Goal: Task Accomplishment & Management: Complete application form

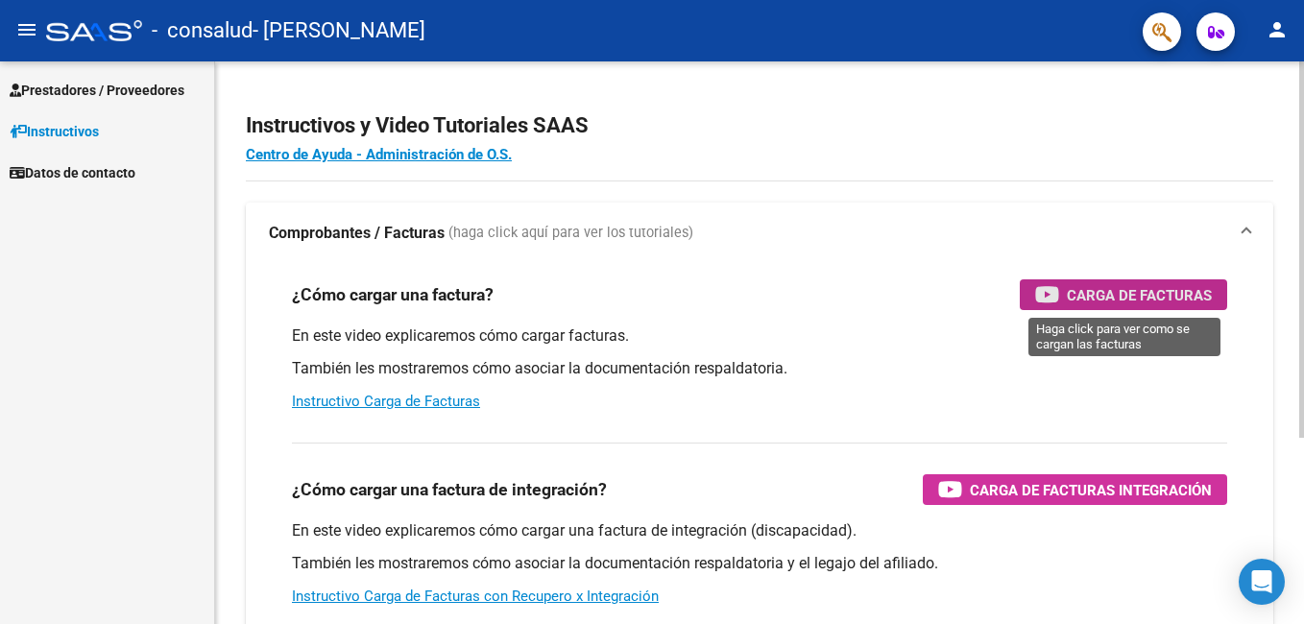
click at [1117, 290] on span "Carga de Facturas" at bounding box center [1139, 295] width 145 height 24
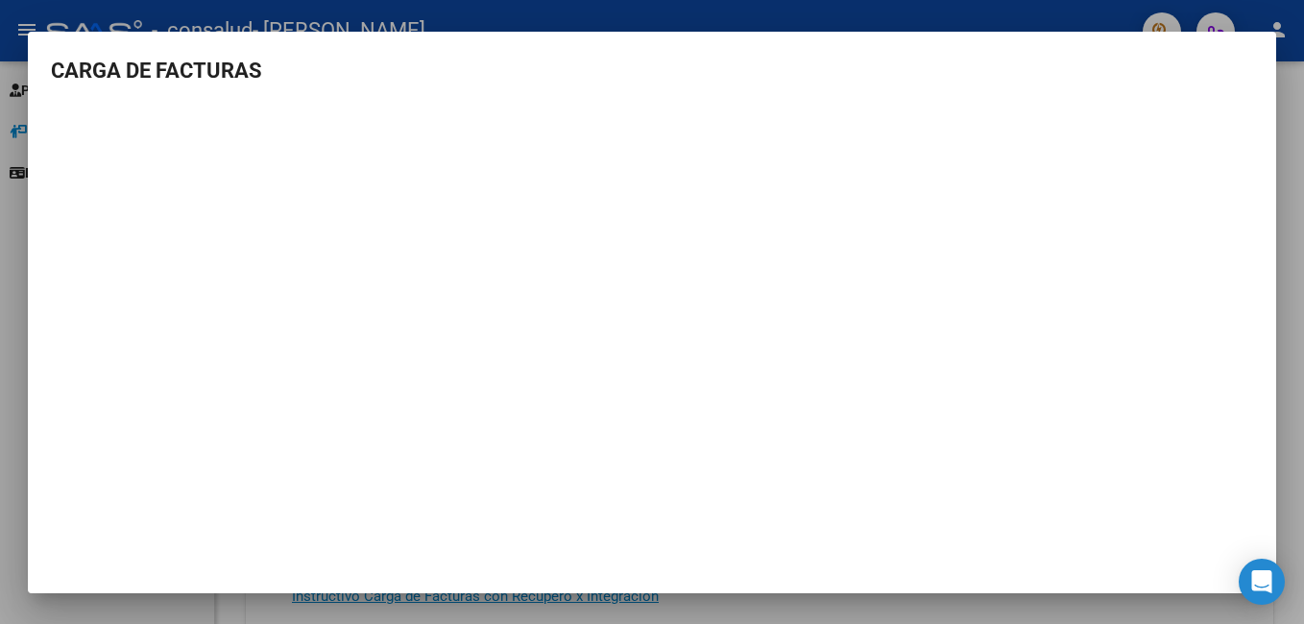
click at [1295, 177] on div at bounding box center [652, 312] width 1304 height 624
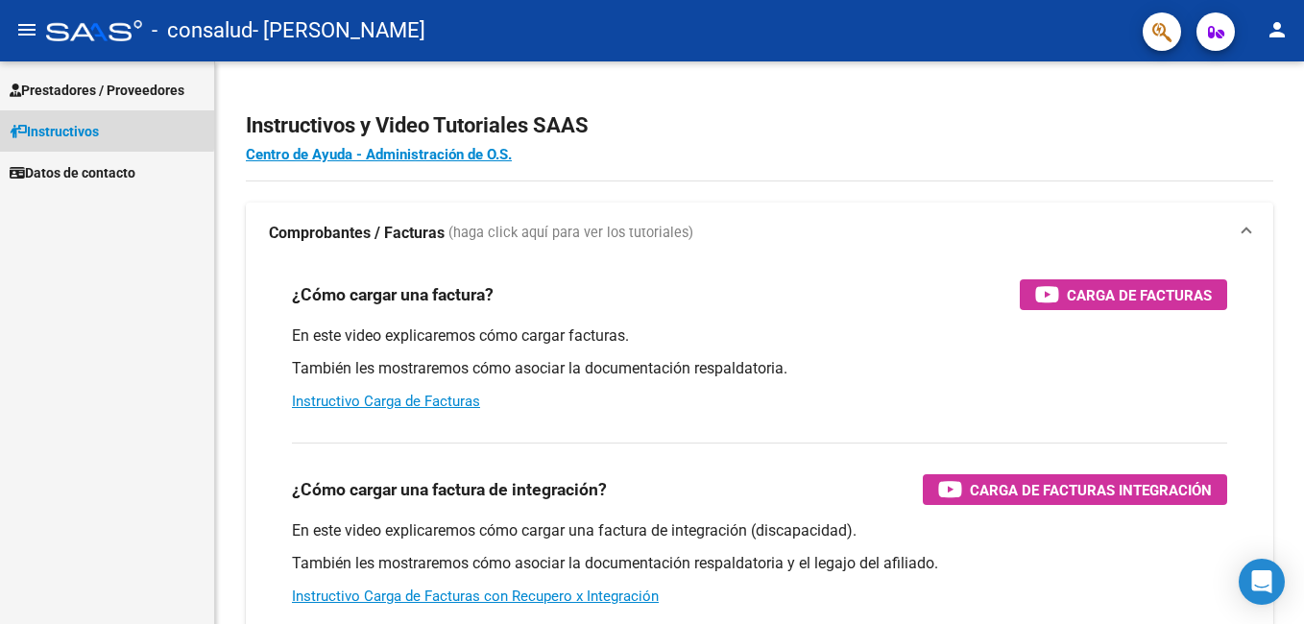
click at [86, 128] on span "Instructivos" at bounding box center [54, 131] width 89 height 21
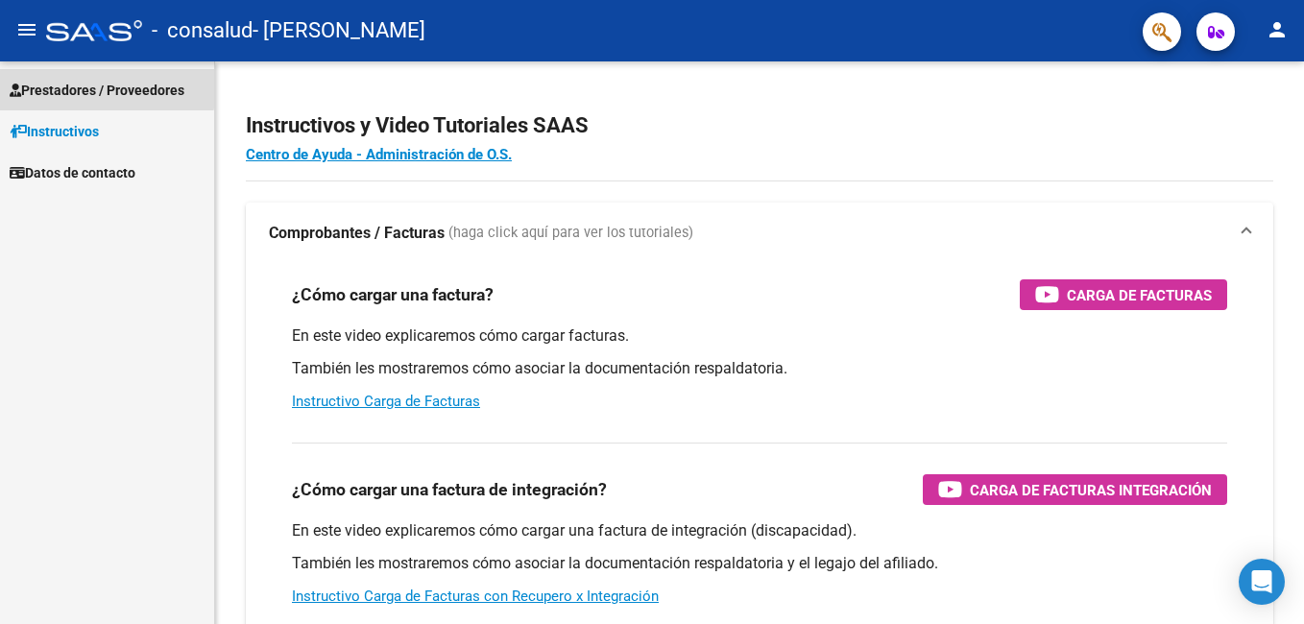
click at [98, 87] on span "Prestadores / Proveedores" at bounding box center [97, 90] width 175 height 21
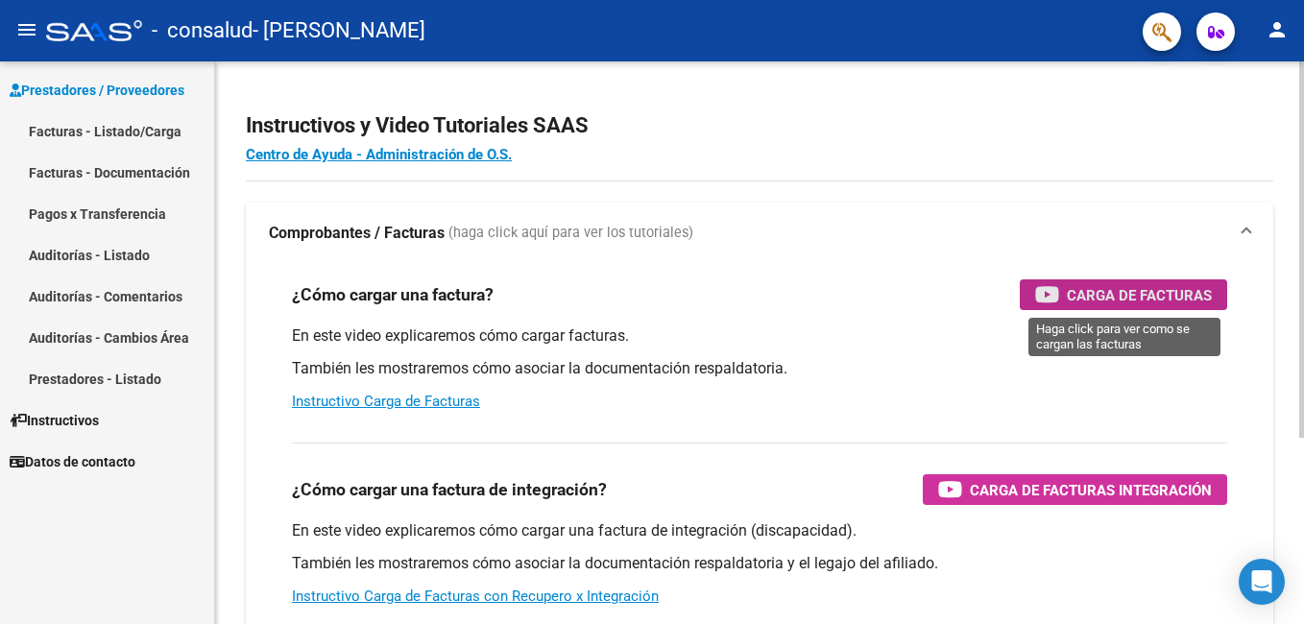
click at [1144, 285] on span "Carga de Facturas" at bounding box center [1139, 295] width 145 height 24
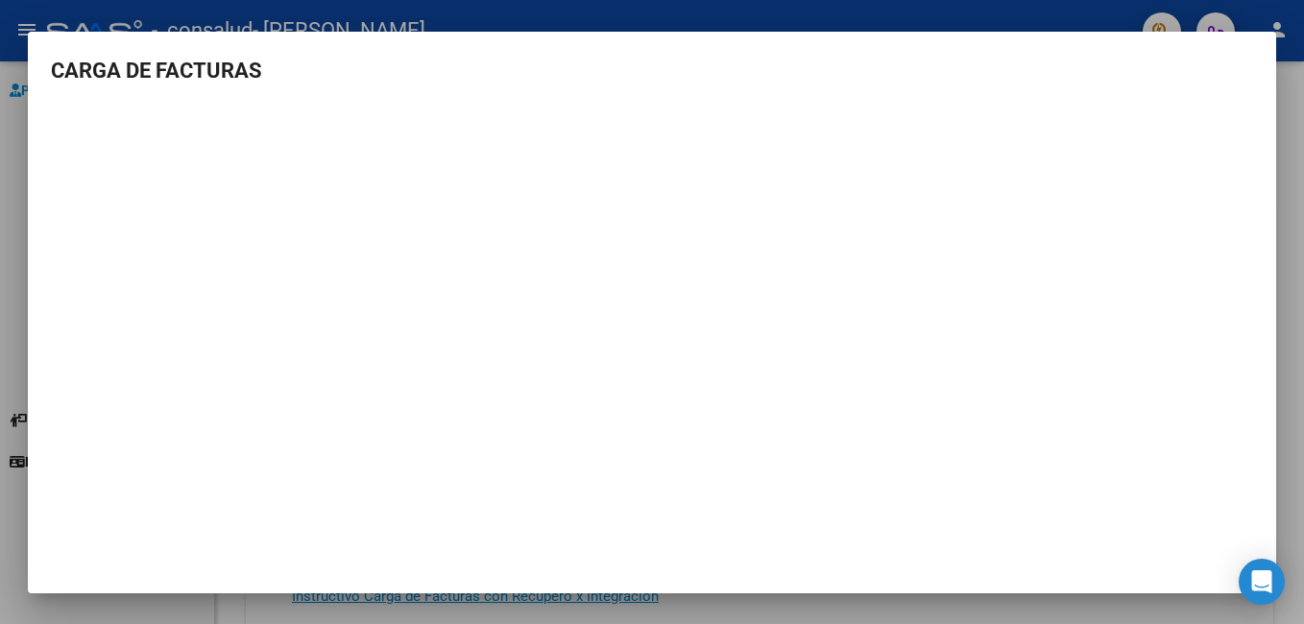
click at [1286, 95] on div at bounding box center [652, 312] width 1304 height 624
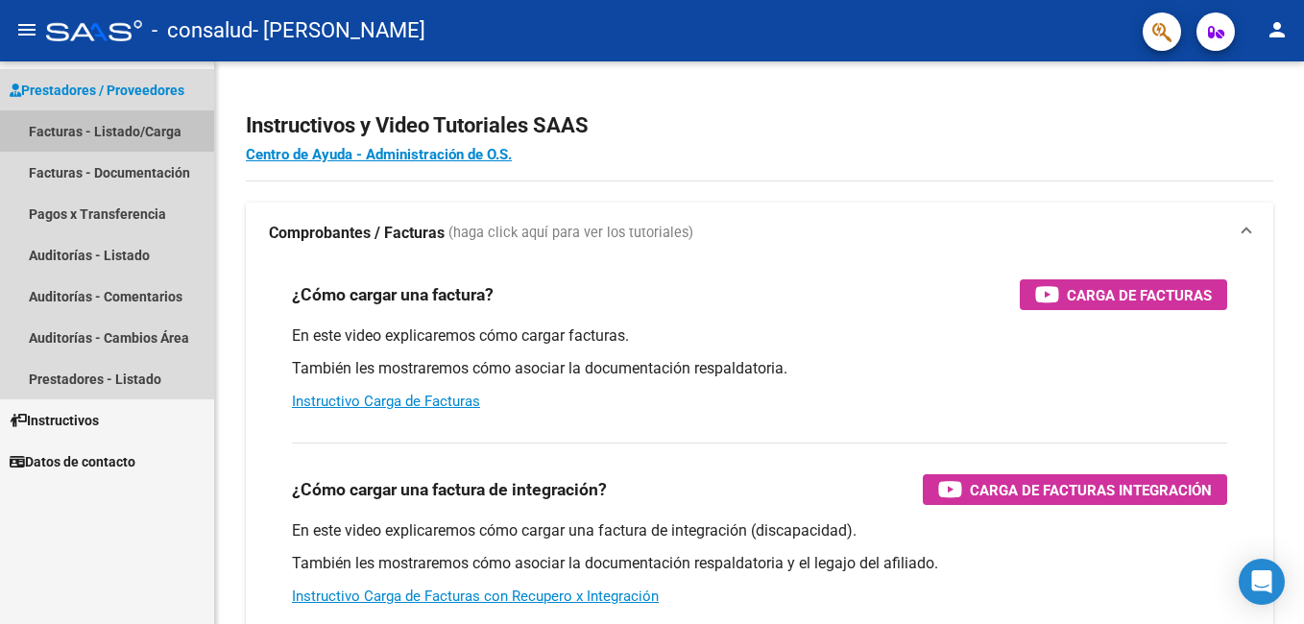
click at [128, 138] on link "Facturas - Listado/Carga" at bounding box center [107, 130] width 214 height 41
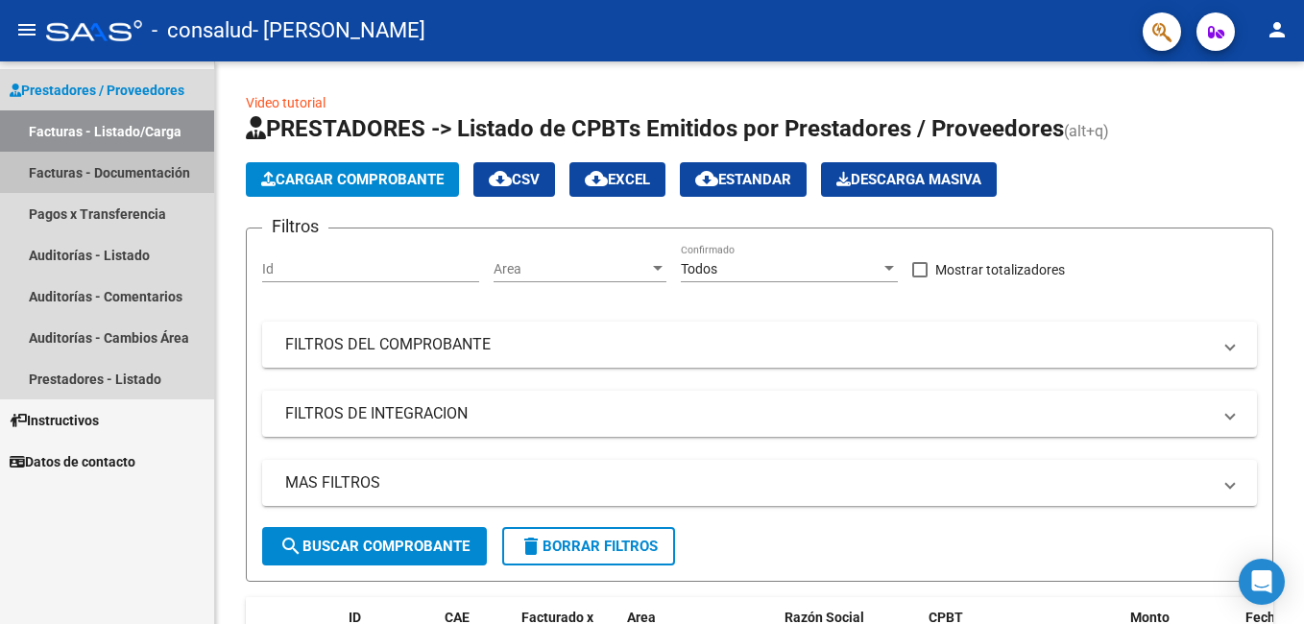
click at [149, 170] on link "Facturas - Documentación" at bounding box center [107, 172] width 214 height 41
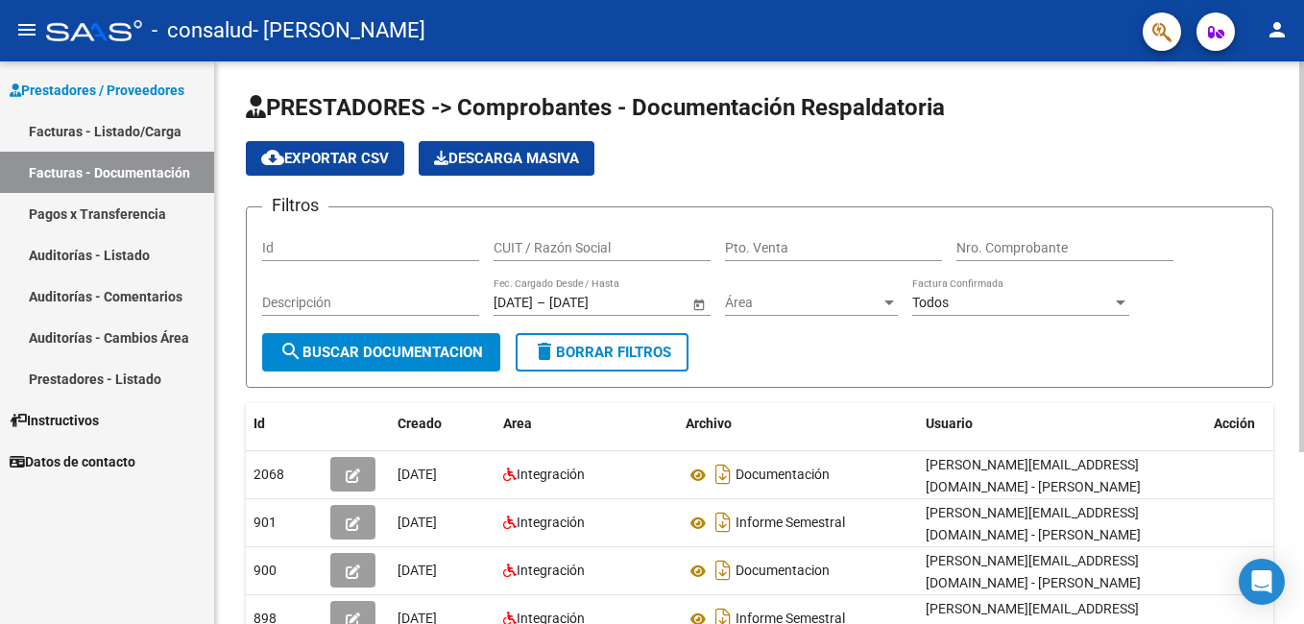
click at [1303, 294] on html "menu - consalud - [PERSON_NAME] person Prestadores / Proveedores Facturas - Lis…" at bounding box center [652, 312] width 1304 height 624
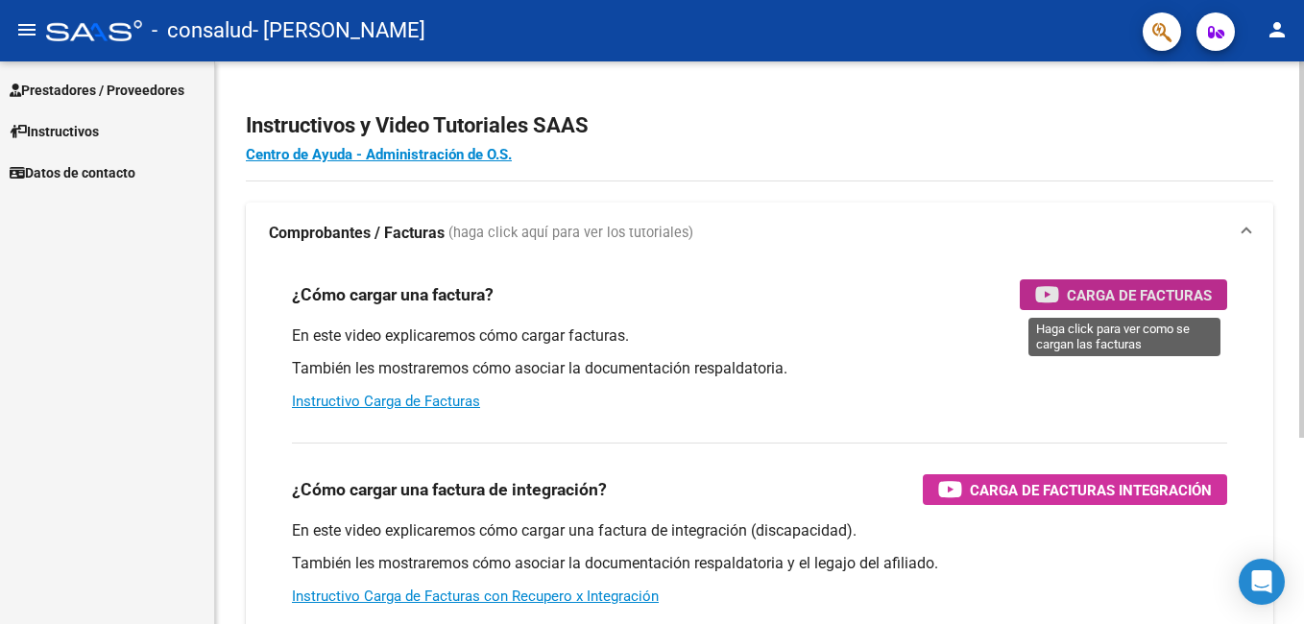
click at [1130, 289] on span "Carga de Facturas" at bounding box center [1139, 295] width 145 height 24
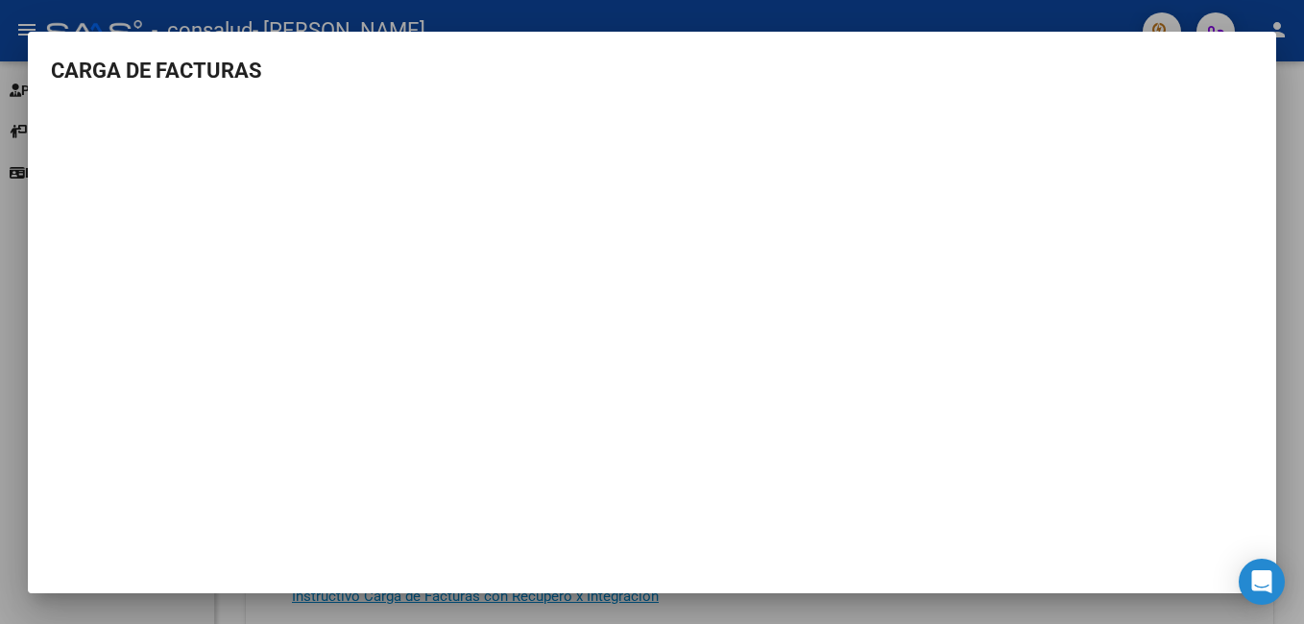
click at [1288, 94] on div at bounding box center [652, 312] width 1304 height 624
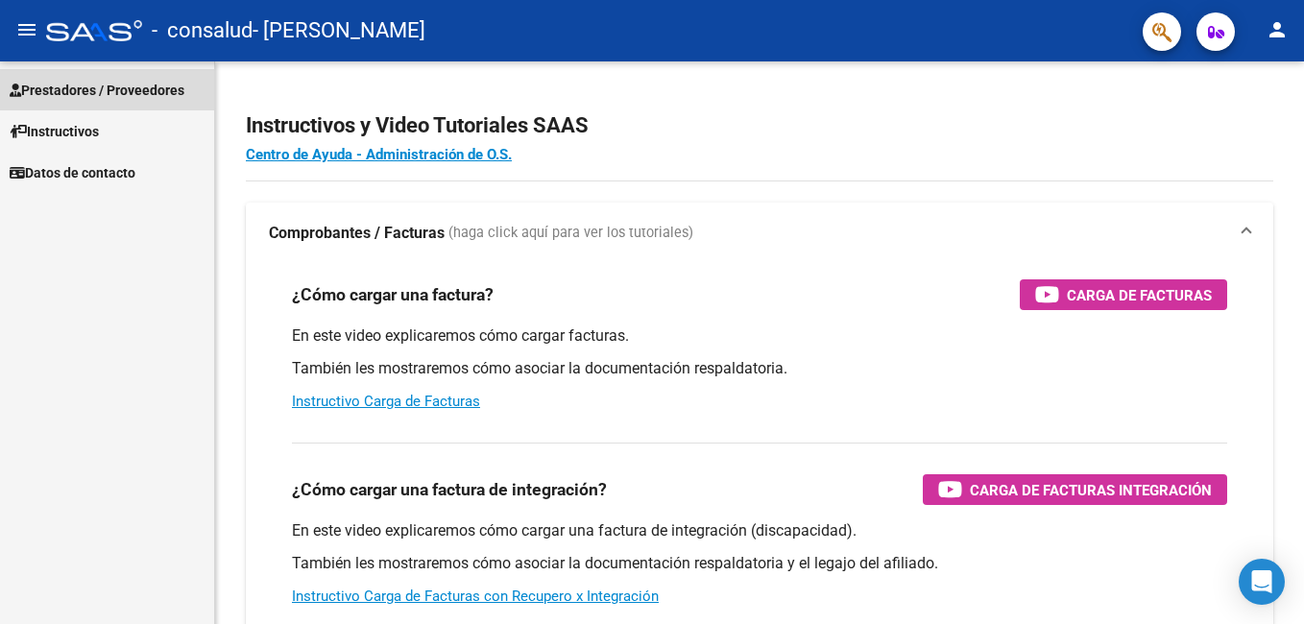
click at [149, 89] on span "Prestadores / Proveedores" at bounding box center [97, 90] width 175 height 21
click at [140, 87] on span "Prestadores / Proveedores" at bounding box center [97, 90] width 175 height 21
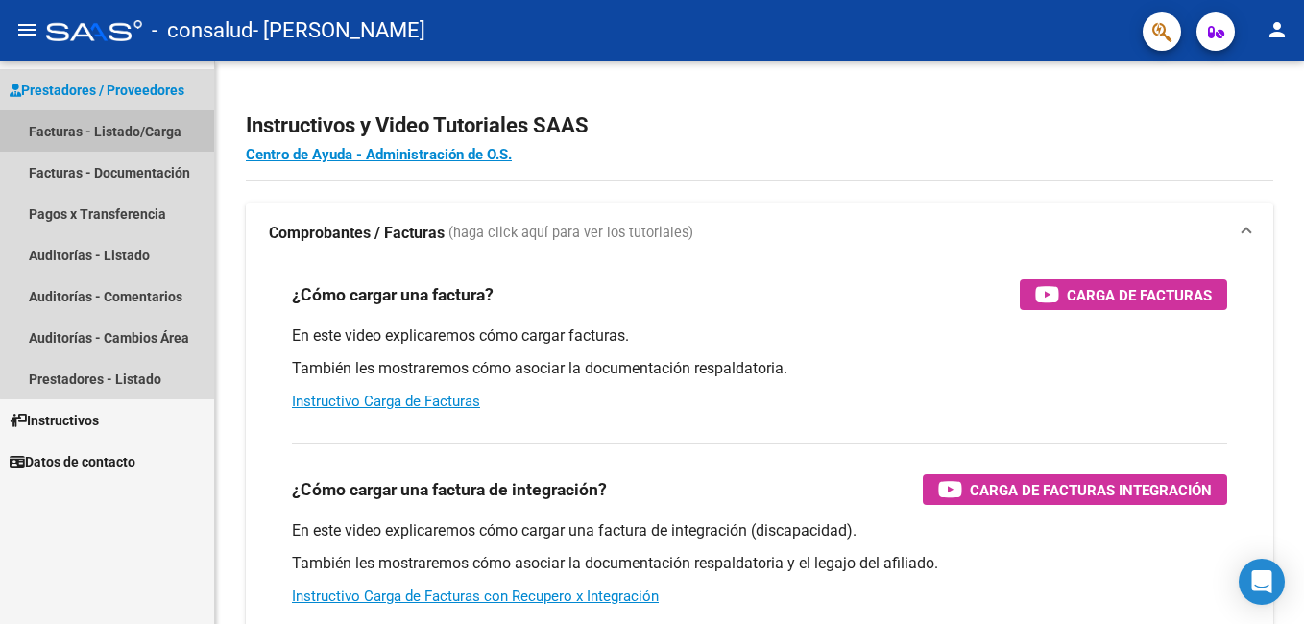
click at [132, 130] on link "Facturas - Listado/Carga" at bounding box center [107, 130] width 214 height 41
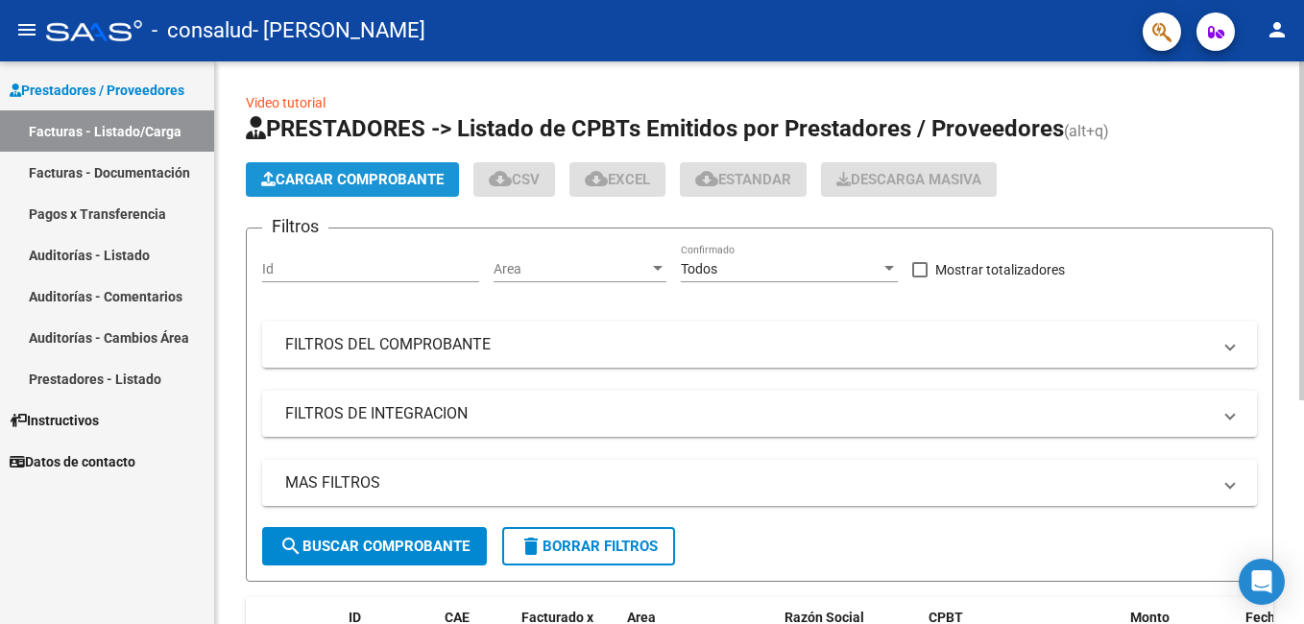
click at [336, 178] on span "Cargar Comprobante" at bounding box center [352, 179] width 182 height 17
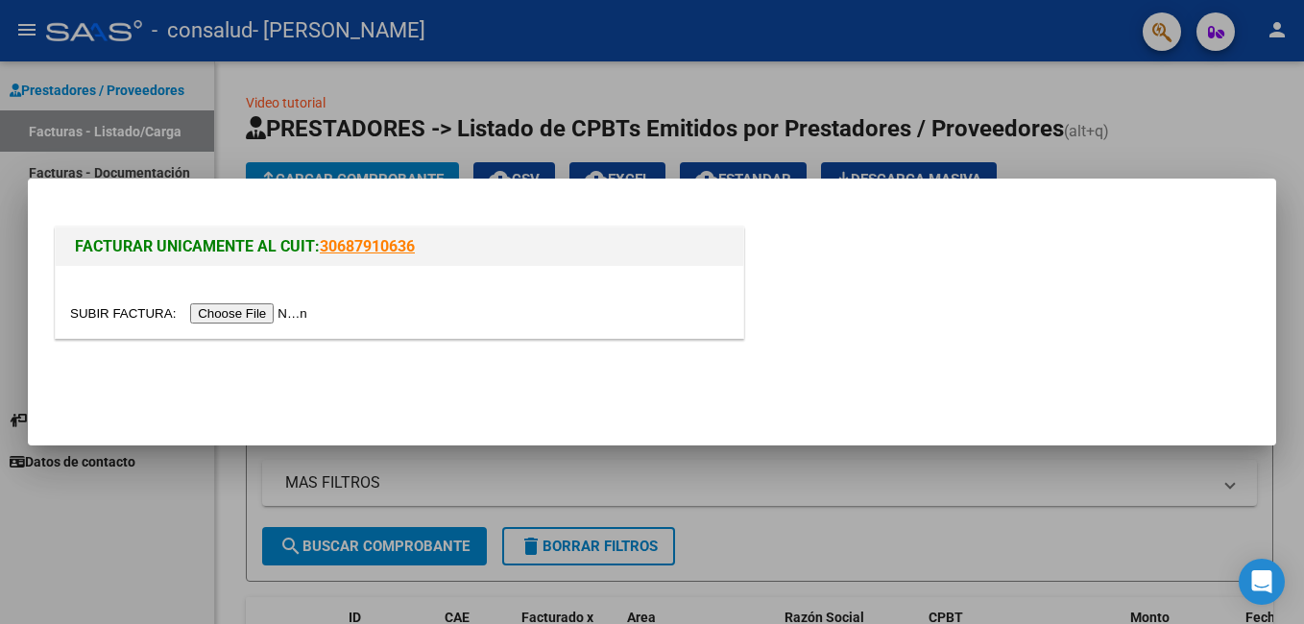
click at [239, 320] on input "file" at bounding box center [191, 313] width 243 height 20
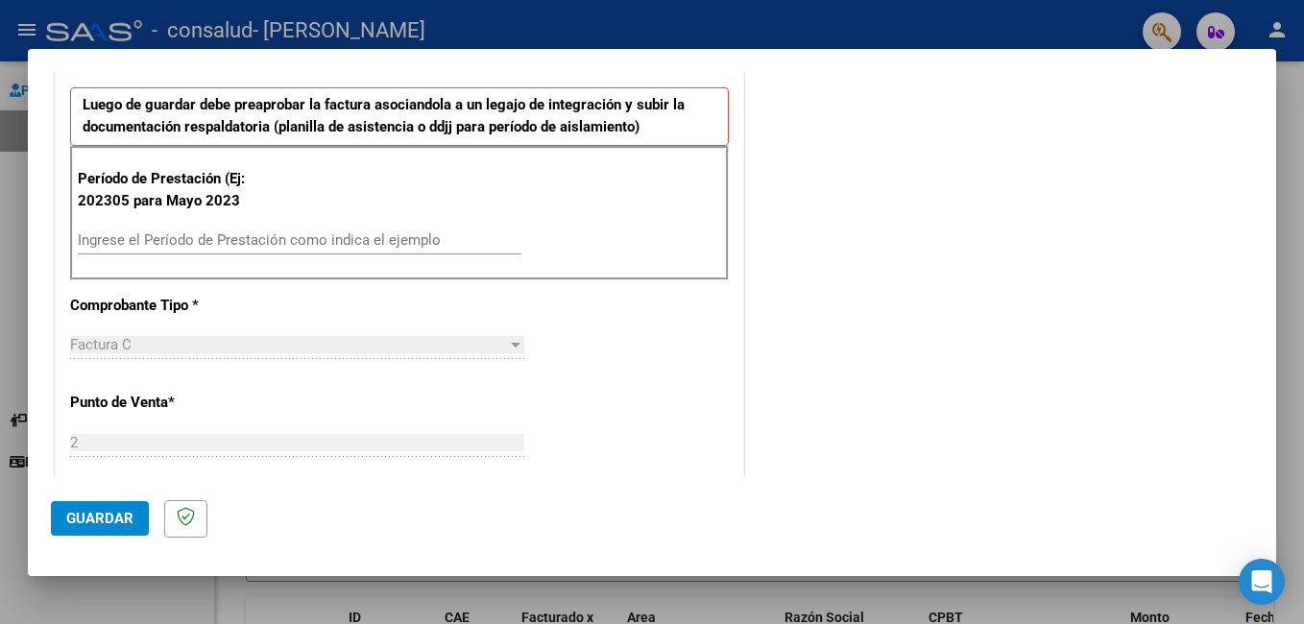
scroll to position [505, 0]
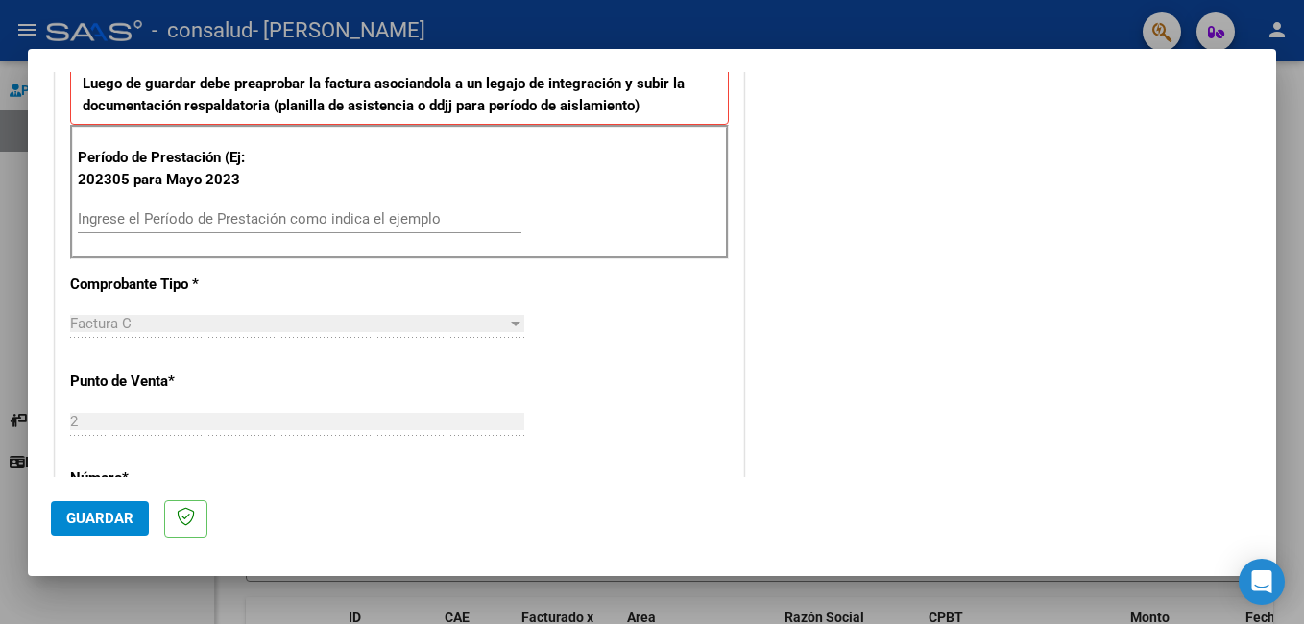
click at [227, 229] on div "Ingrese el Período de Prestación como indica el ejemplo" at bounding box center [300, 219] width 444 height 29
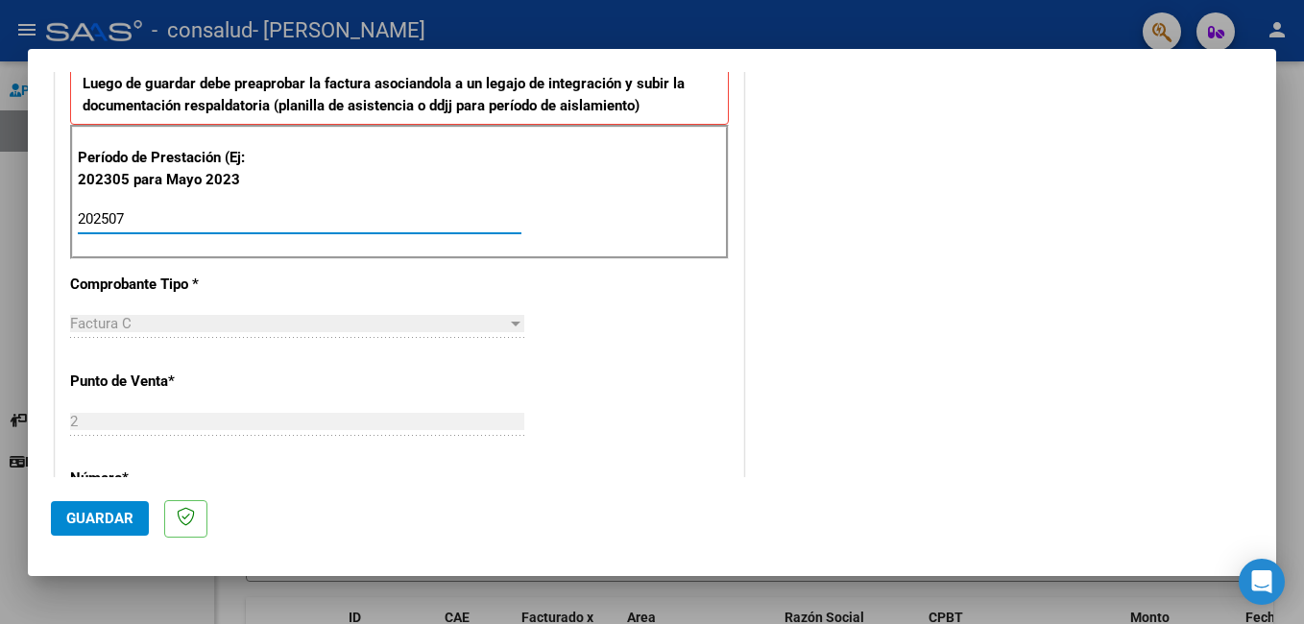
type input "202507"
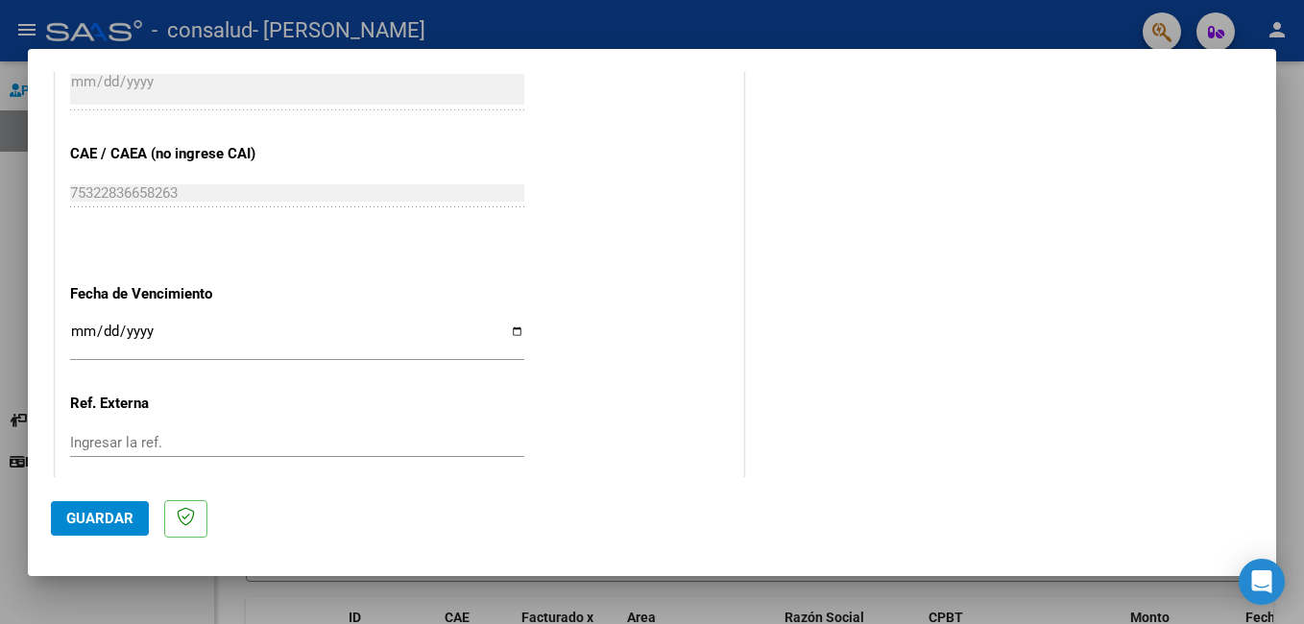
scroll to position [1108, 0]
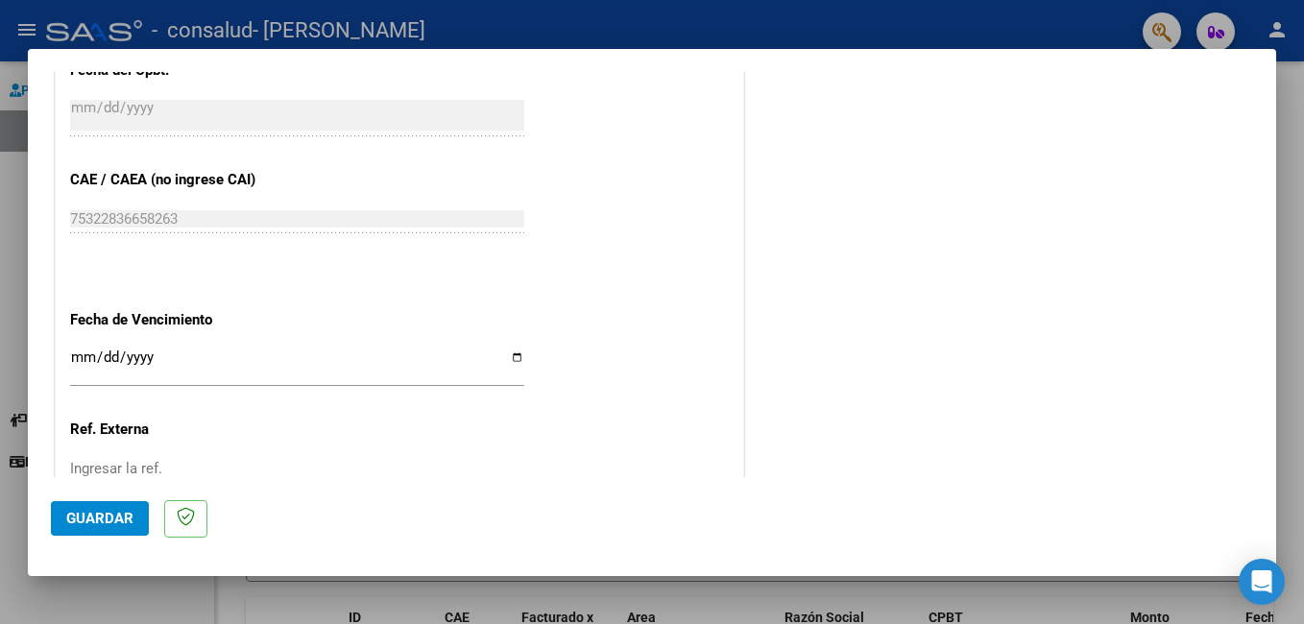
click at [88, 518] on span "Guardar" at bounding box center [99, 518] width 67 height 17
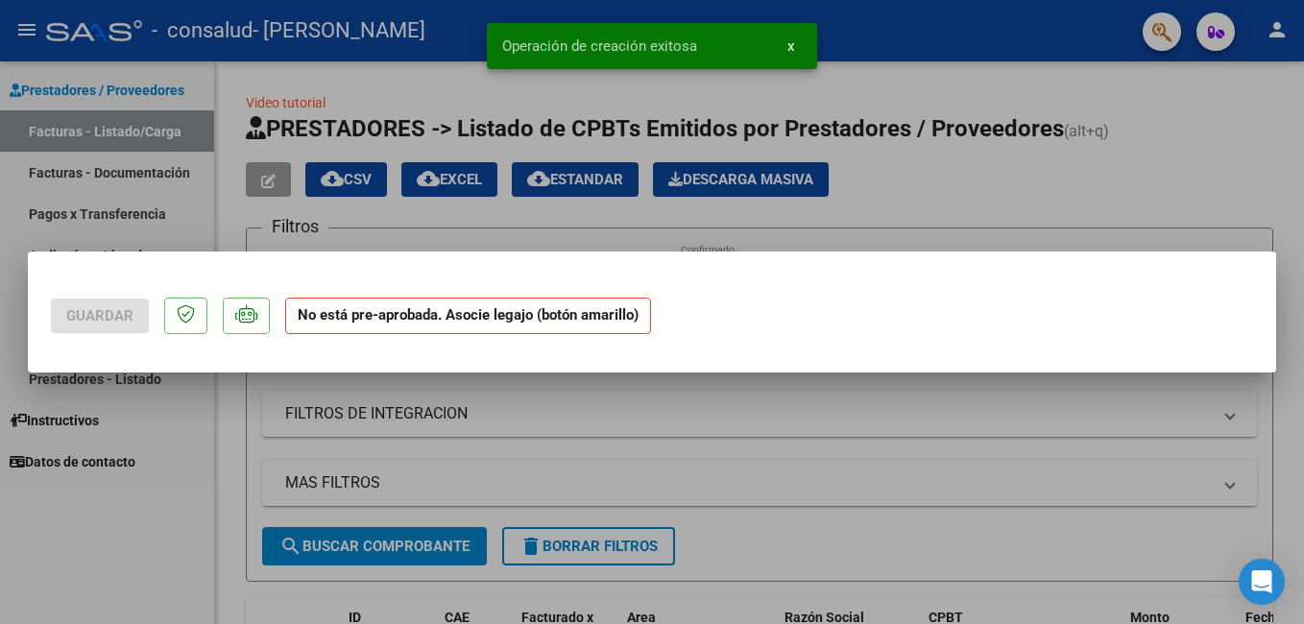
scroll to position [0, 0]
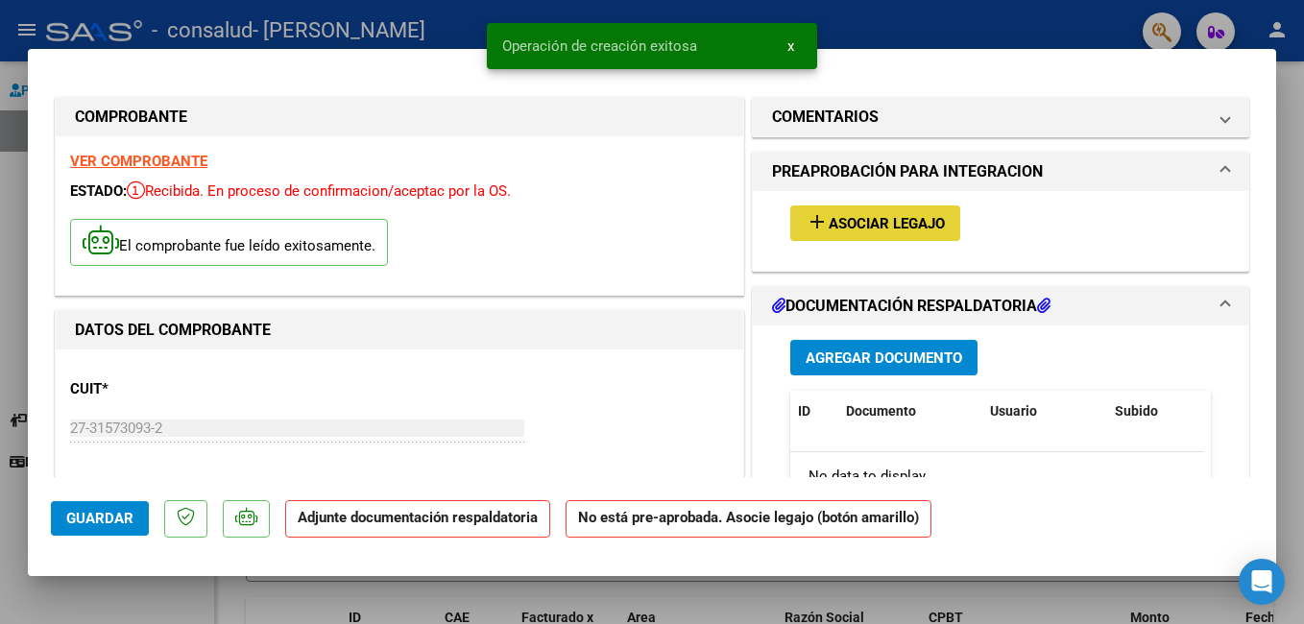
click at [874, 218] on span "Asociar Legajo" at bounding box center [887, 223] width 116 height 17
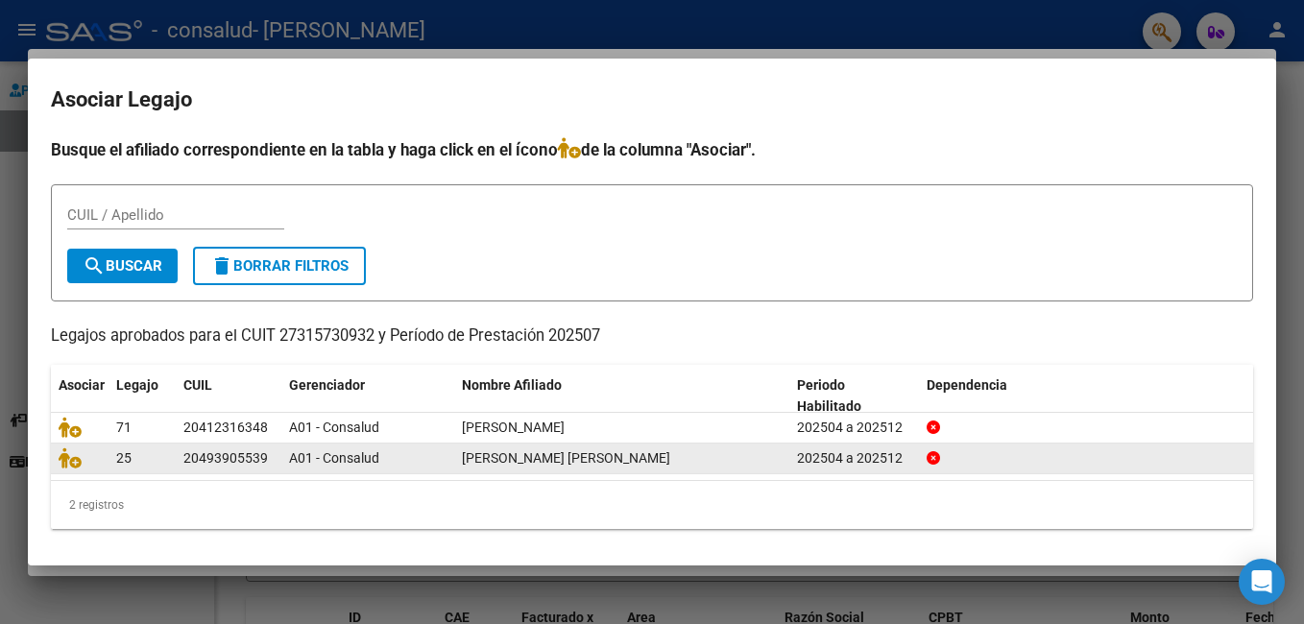
click at [569, 463] on span "[PERSON_NAME] [PERSON_NAME]" at bounding box center [566, 457] width 208 height 15
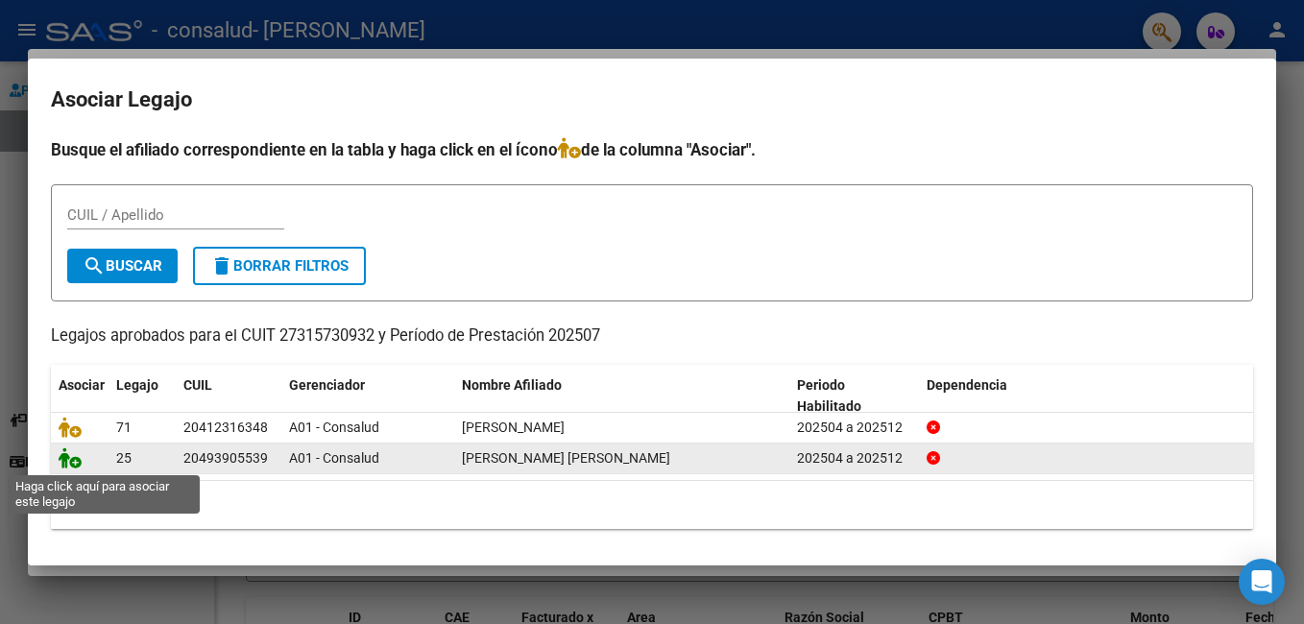
click at [72, 466] on icon at bounding box center [70, 457] width 23 height 21
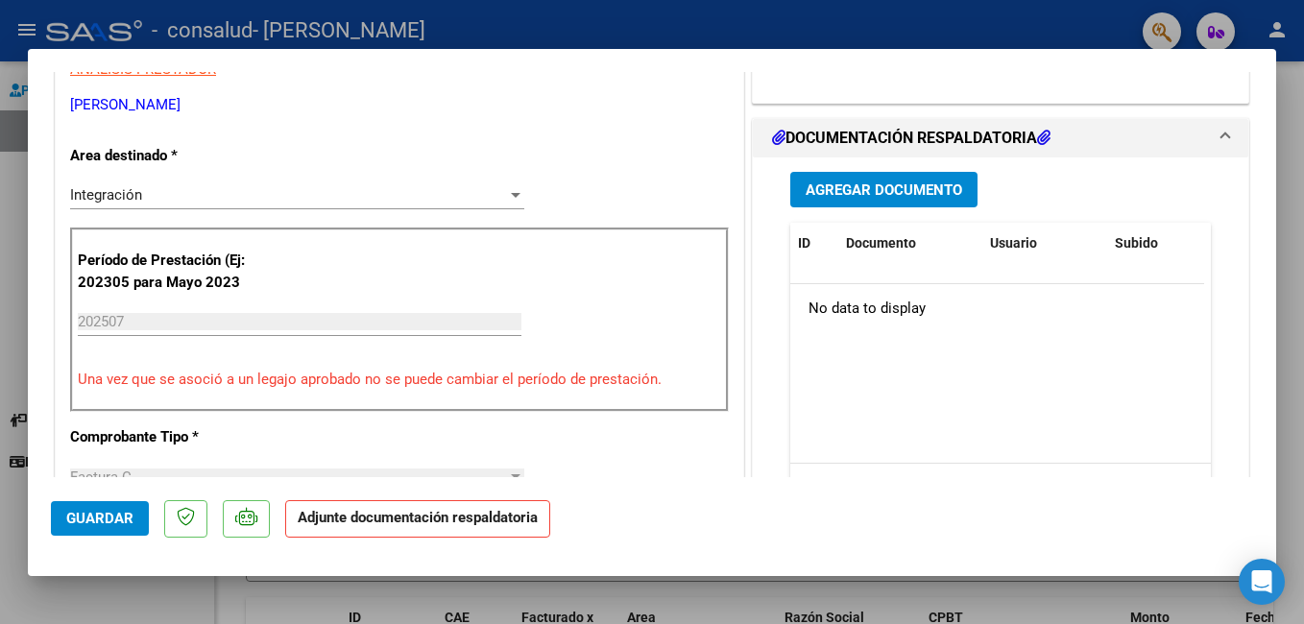
scroll to position [421, 0]
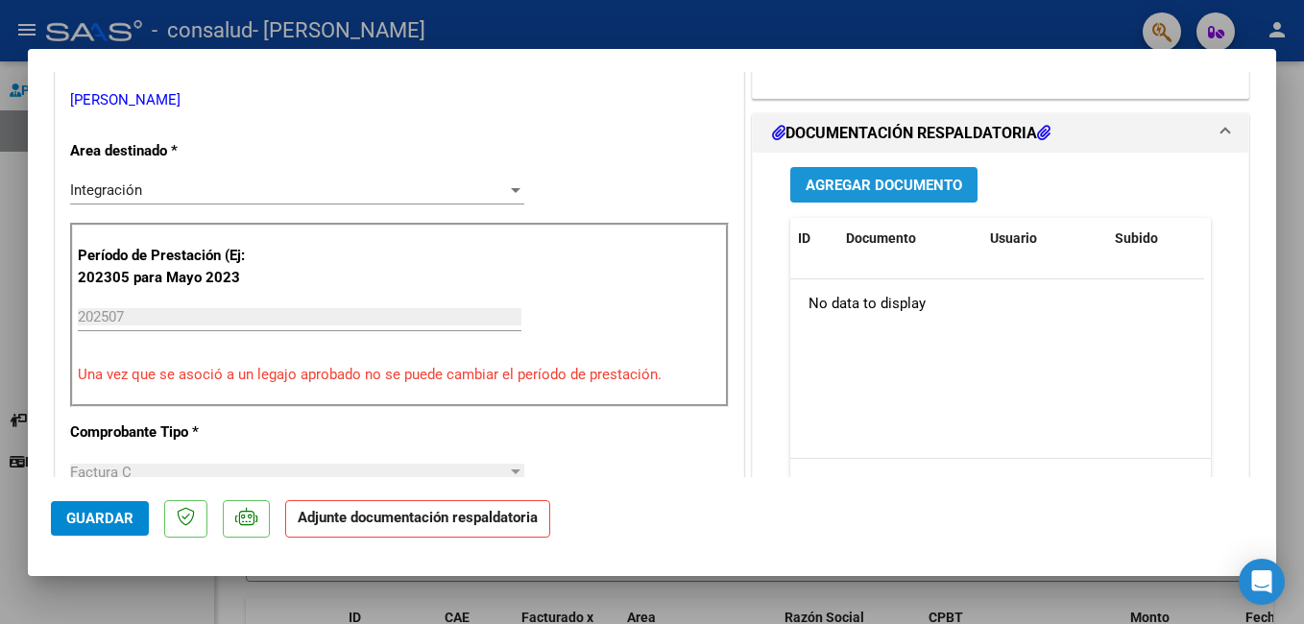
click at [901, 183] on span "Agregar Documento" at bounding box center [884, 185] width 156 height 17
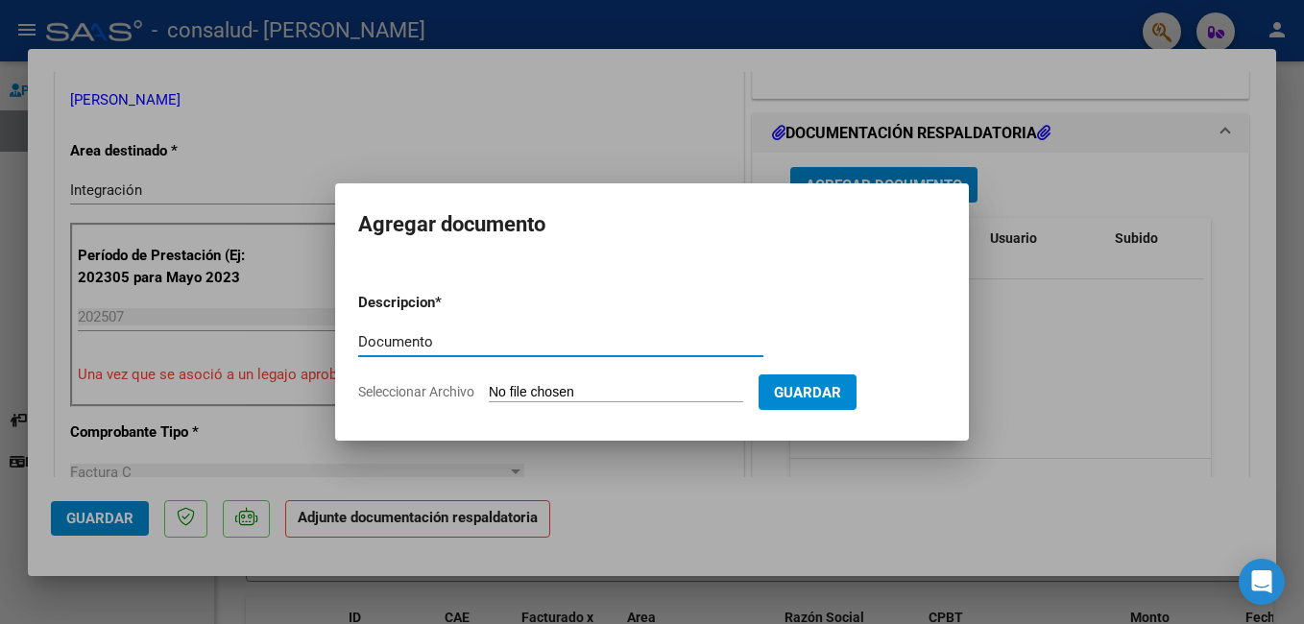
type input "Documento"
click at [531, 384] on input "Seleccionar Archivo" at bounding box center [616, 393] width 254 height 18
type input "C:\fakepath\27315730932-FAC-2-141-DOCUMENTACION.pdf"
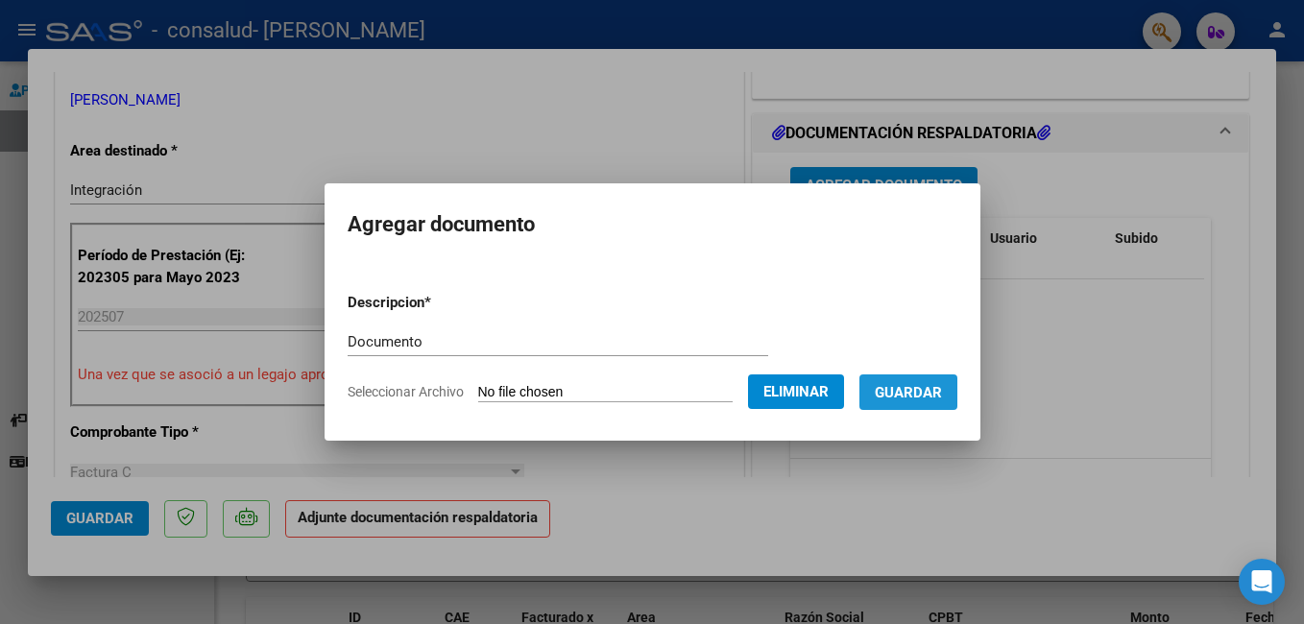
click at [942, 385] on span "Guardar" at bounding box center [908, 392] width 67 height 17
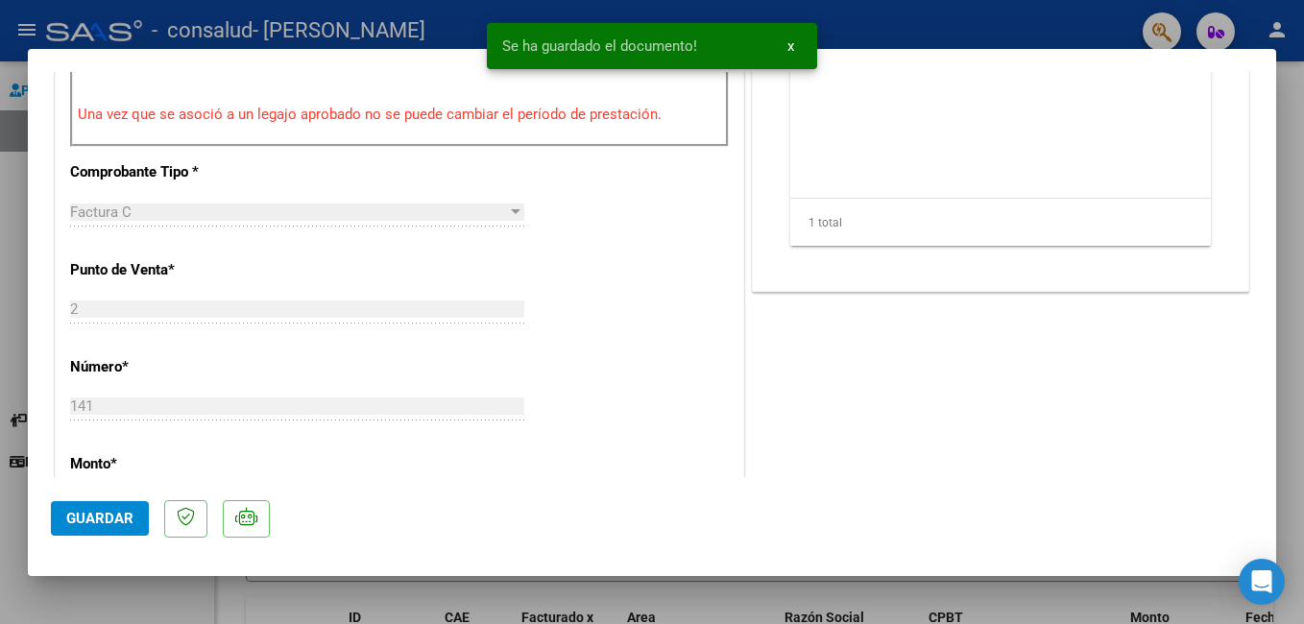
scroll to position [686, 0]
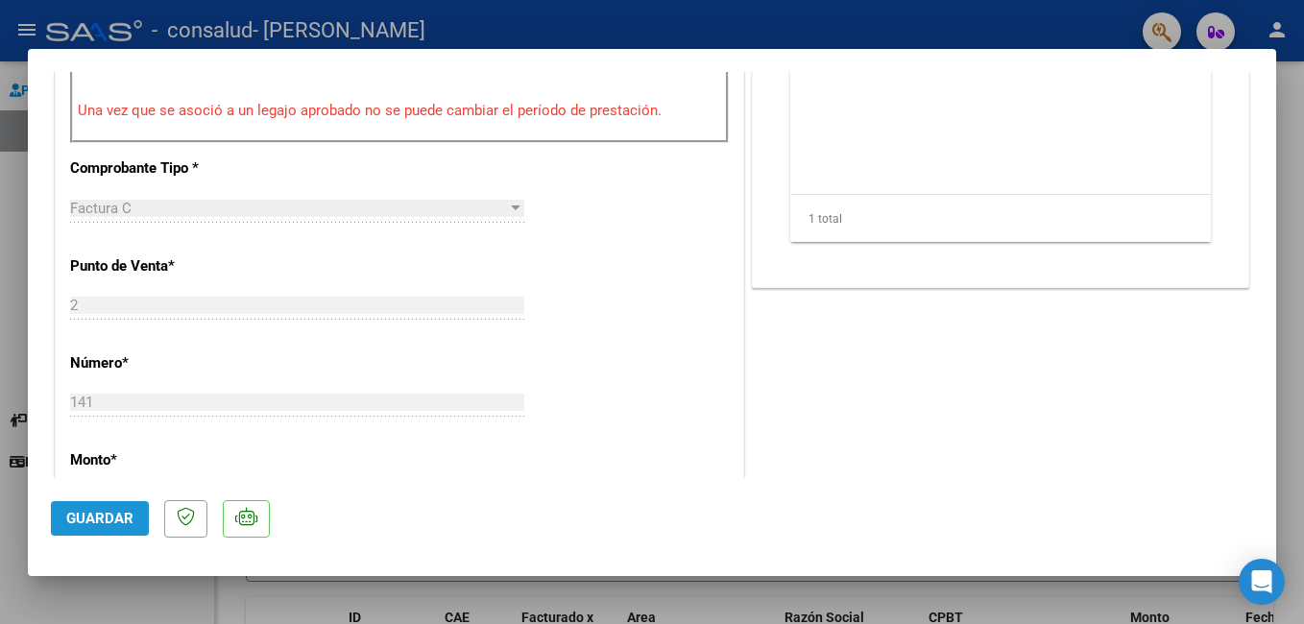
click at [113, 518] on span "Guardar" at bounding box center [99, 518] width 67 height 17
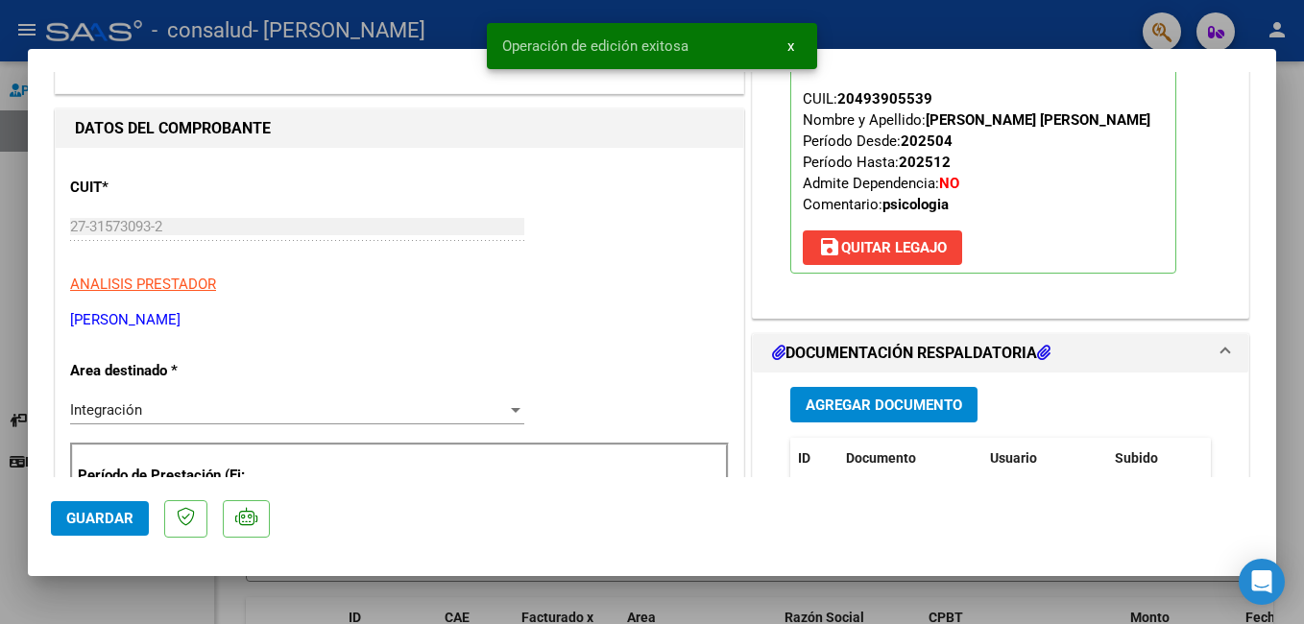
scroll to position [182, 0]
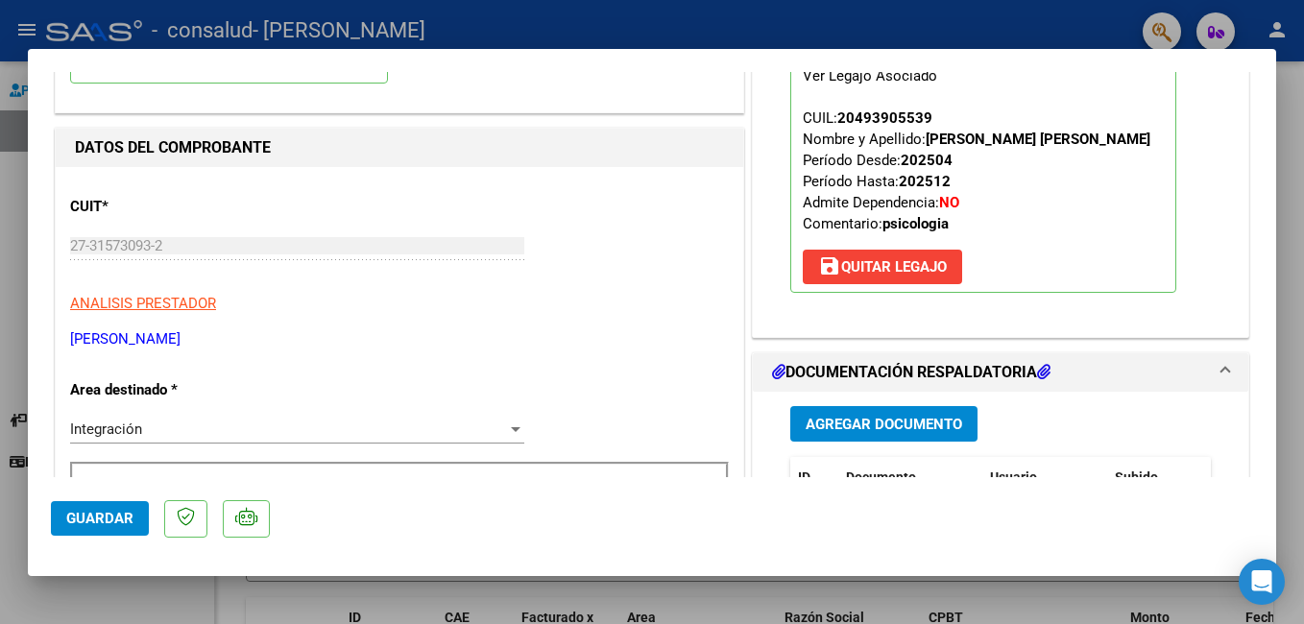
click at [1290, 195] on div at bounding box center [652, 312] width 1304 height 624
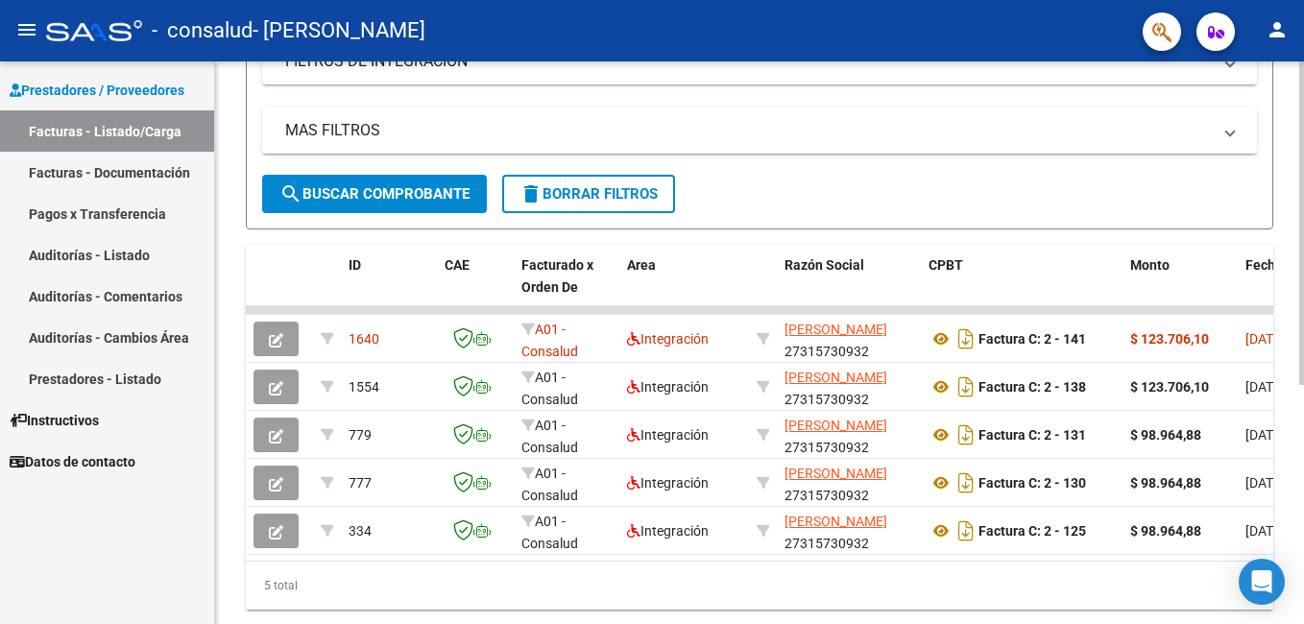
scroll to position [415, 0]
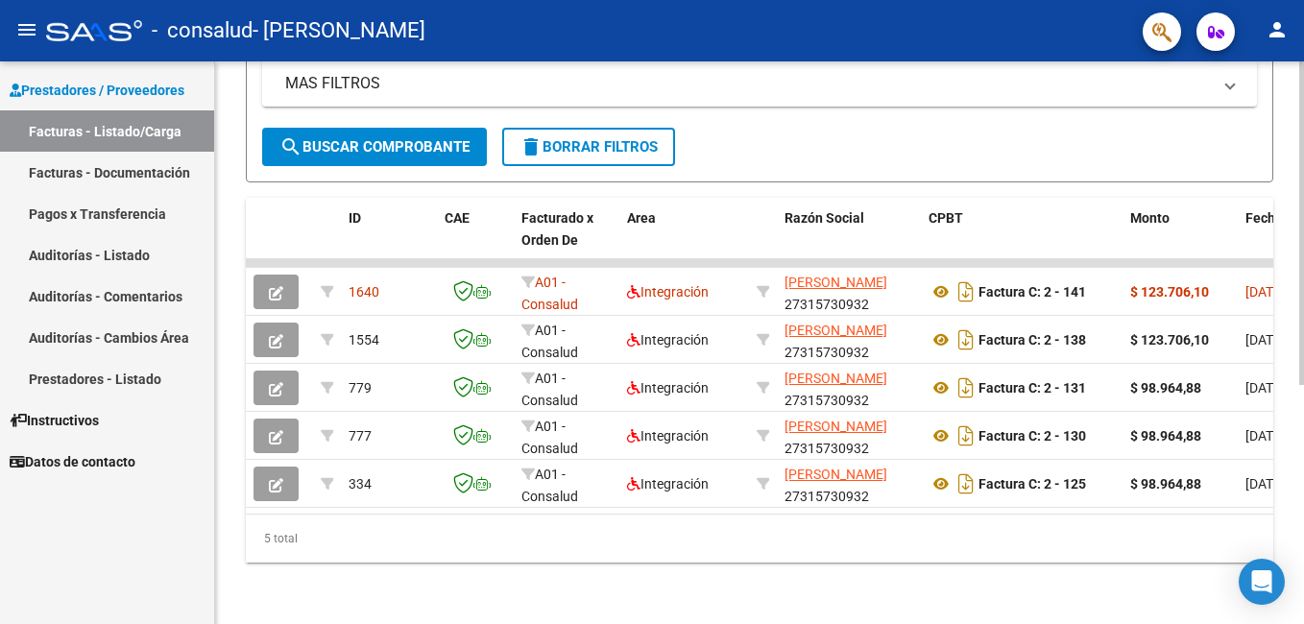
click at [1303, 508] on html "menu - consalud - [PERSON_NAME] person Prestadores / Proveedores Facturas - Lis…" at bounding box center [652, 312] width 1304 height 624
